Goal: Task Accomplishment & Management: Use online tool/utility

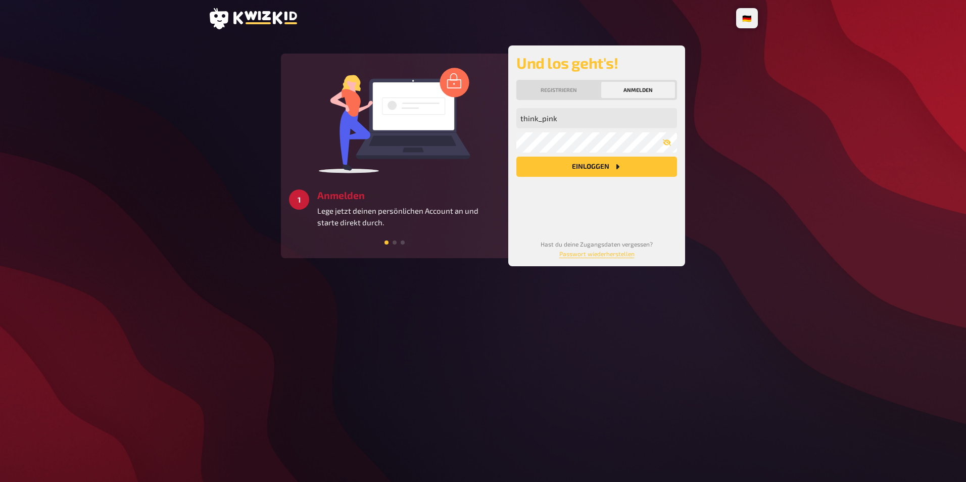
click at [588, 165] on button "Einloggen" at bounding box center [596, 167] width 161 height 20
click at [570, 128] on input "think_pink" at bounding box center [596, 118] width 161 height 20
click at [576, 119] on input "think_pink" at bounding box center [596, 118] width 161 height 20
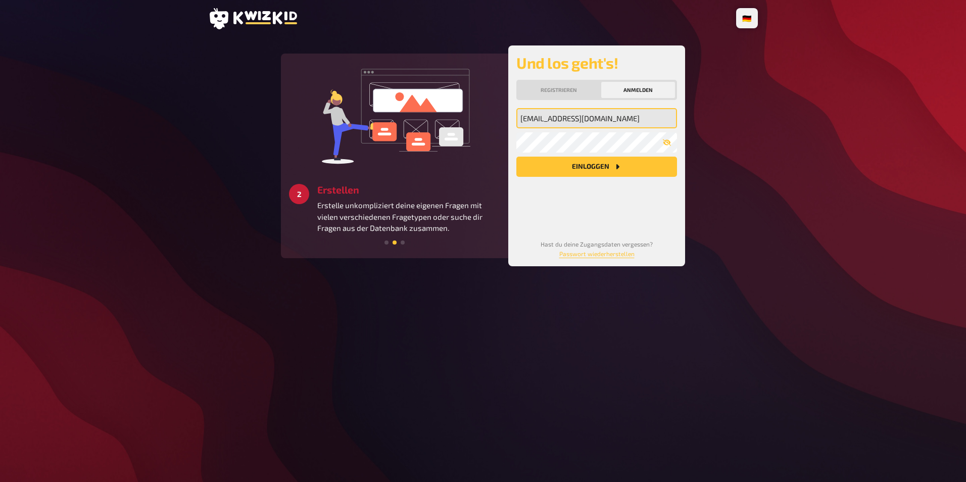
type input "think_pink@live.at"
click at [604, 213] on div "think_pink@live.at Meine Emailadresse Mein Passwort Einloggen" at bounding box center [596, 165] width 161 height 115
click at [580, 167] on button "Einloggen" at bounding box center [596, 167] width 161 height 20
